Goal: Check status: Check status

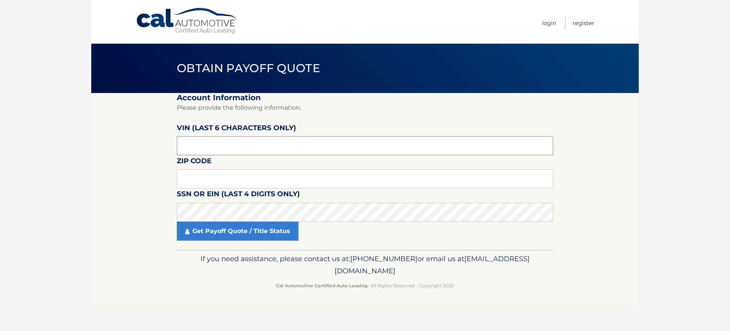
click at [234, 147] on input "text" at bounding box center [365, 145] width 376 height 19
type input "9*****"
type input "n98059"
type input "16407"
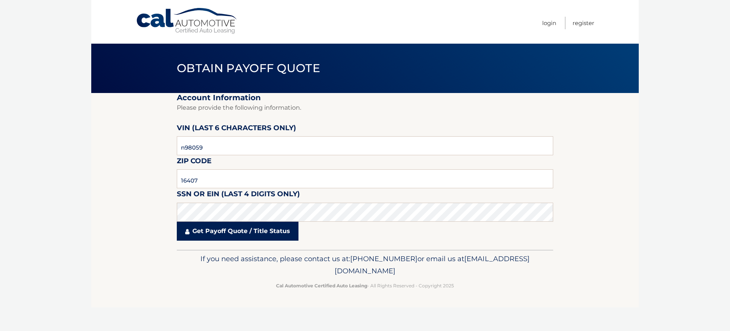
click at [233, 235] on link "Get Payoff Quote / Title Status" at bounding box center [238, 231] width 122 height 19
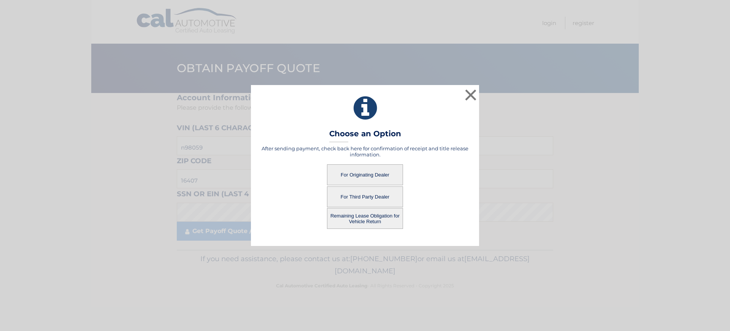
click at [349, 219] on button "Remaining Lease Obligation for Vehicle Return" at bounding box center [365, 218] width 76 height 21
click at [377, 214] on button "Remaining Lease Obligation for Vehicle Return" at bounding box center [365, 218] width 76 height 21
click at [363, 173] on button "For Originating Dealer" at bounding box center [365, 175] width 76 height 21
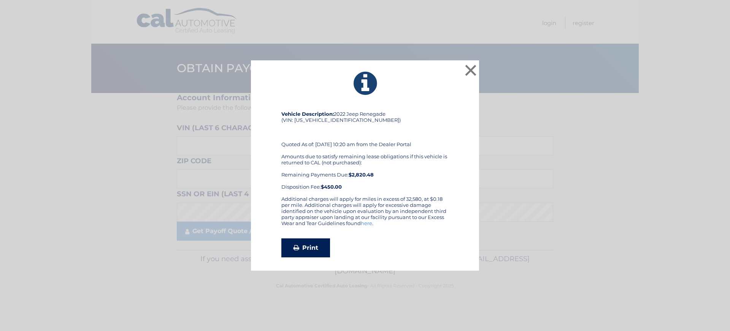
click at [311, 244] on link "Print" at bounding box center [305, 248] width 49 height 19
drag, startPoint x: 298, startPoint y: 231, endPoint x: 323, endPoint y: 205, distance: 35.5
